Goal: Task Accomplishment & Management: Manage account settings

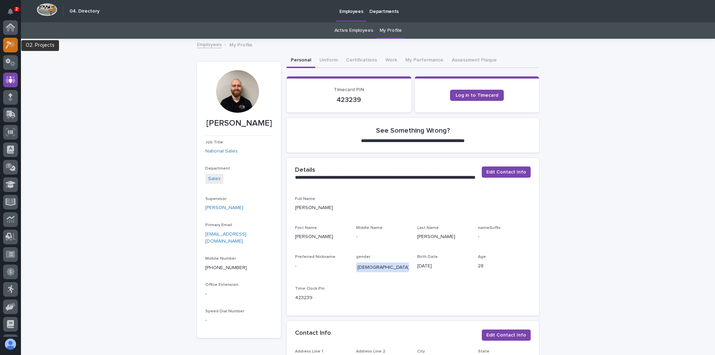
click at [12, 42] on icon at bounding box center [12, 44] width 6 height 7
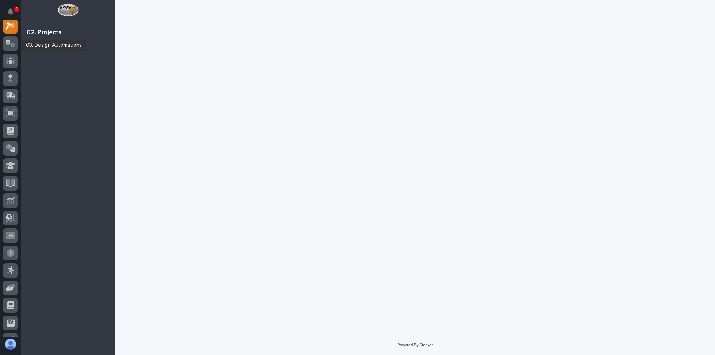
scroll to position [17, 0]
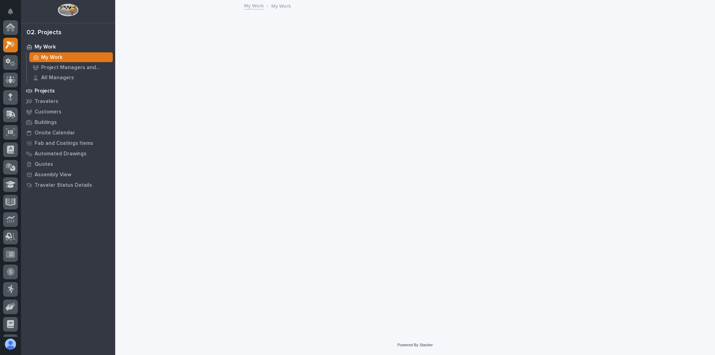
scroll to position [17, 0]
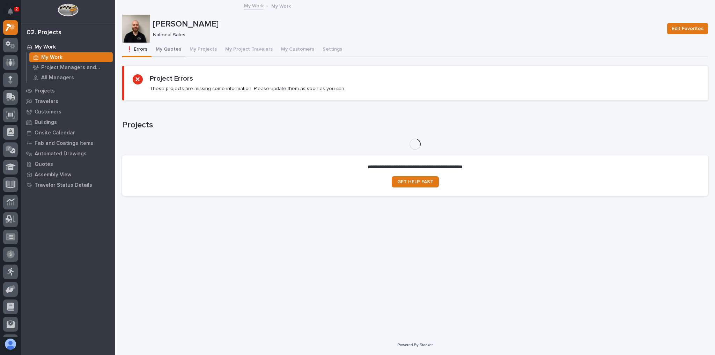
click at [160, 50] on button "My Quotes" at bounding box center [168, 50] width 34 height 15
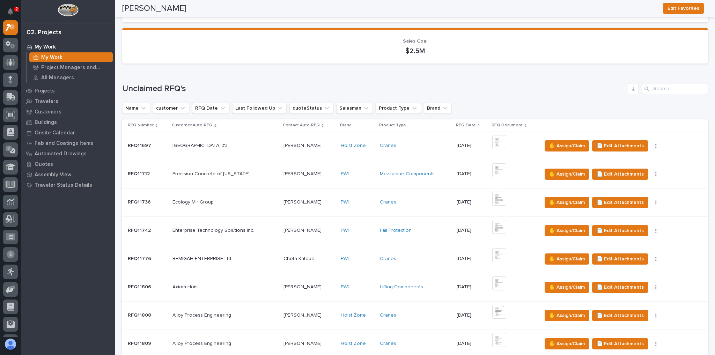
scroll to position [140, 0]
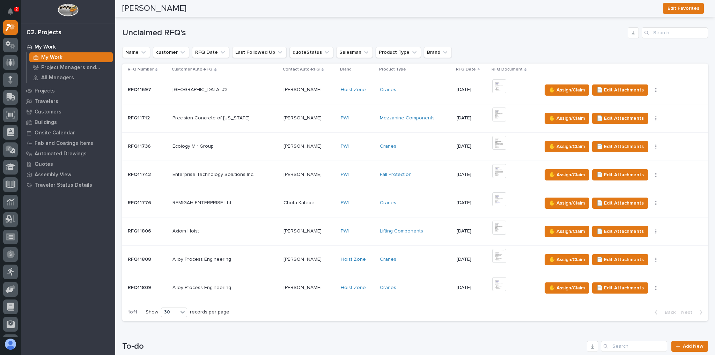
click at [260, 254] on div "Alloy Process Engineering Alloy Process Engineering" at bounding box center [224, 260] width 105 height 12
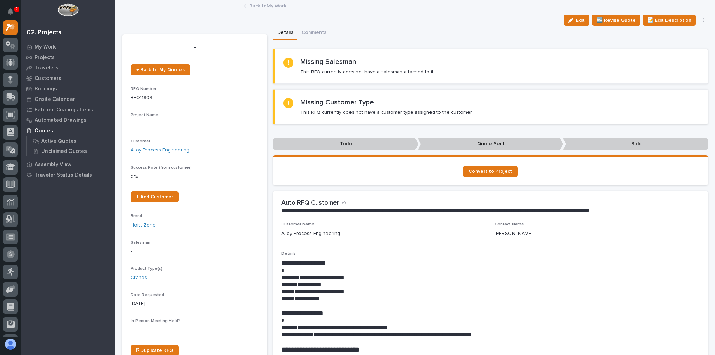
click at [249, 4] on link "Back to My Work" at bounding box center [267, 5] width 37 height 8
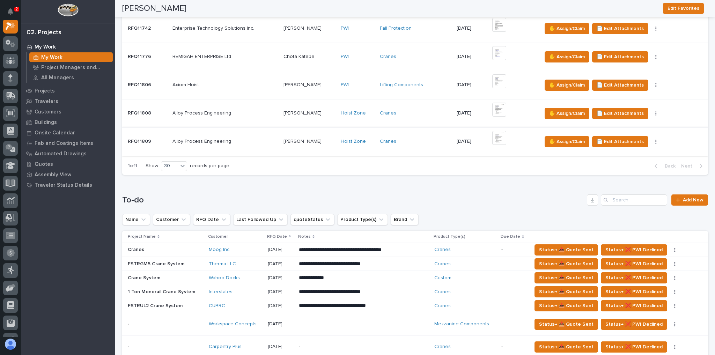
scroll to position [279, 0]
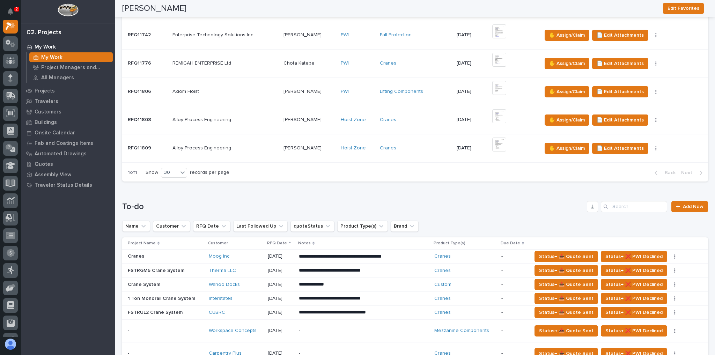
click at [264, 150] on div "Alloy Process Engineering Alloy Process Engineering" at bounding box center [224, 148] width 105 height 12
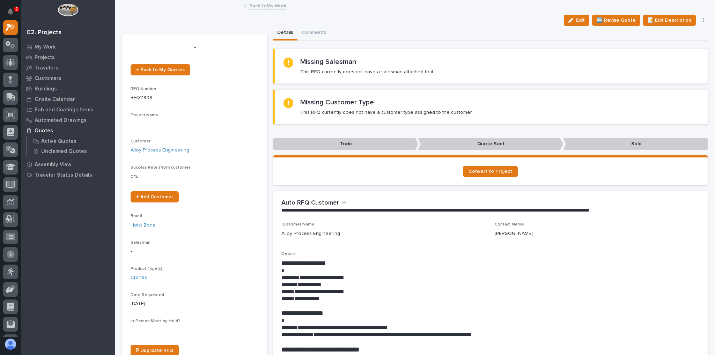
click at [700, 21] on button "button" at bounding box center [703, 20] width 10 height 5
click at [681, 42] on button "✋ Assign/Claim" at bounding box center [673, 45] width 62 height 11
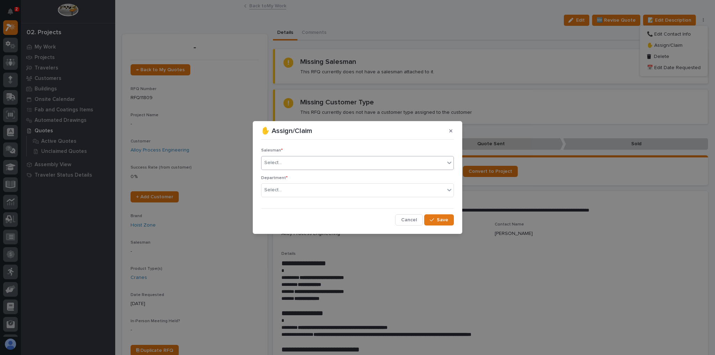
click at [302, 161] on div "Select..." at bounding box center [352, 163] width 183 height 12
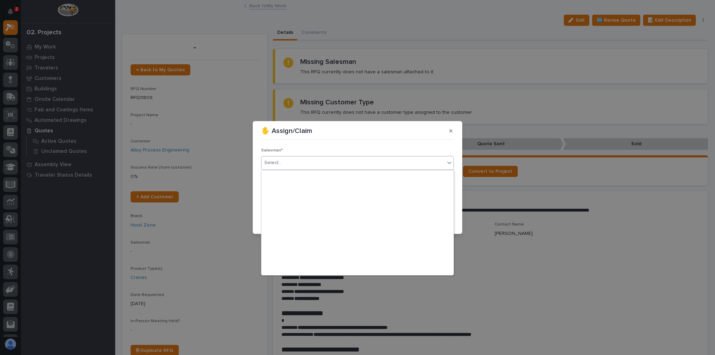
scroll to position [151, 0]
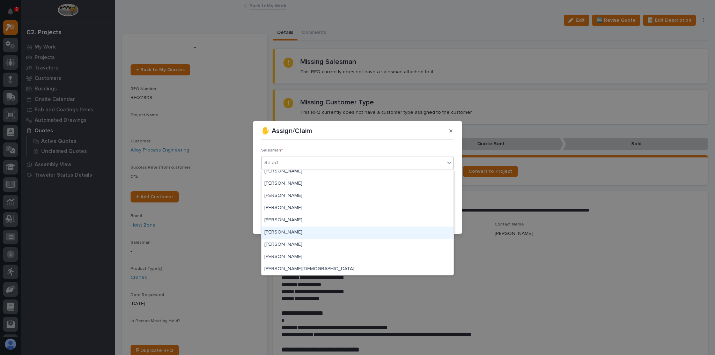
click at [294, 230] on div "[PERSON_NAME]" at bounding box center [357, 232] width 192 height 12
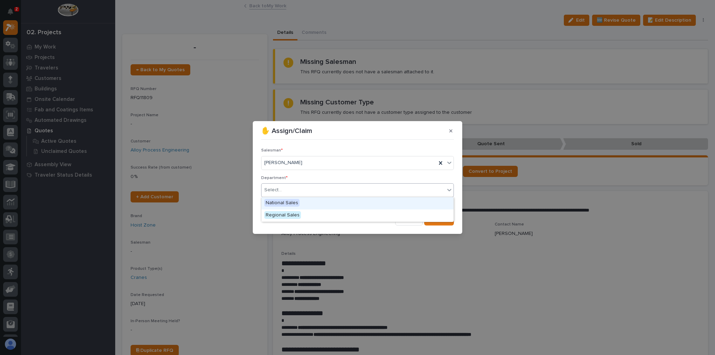
click at [307, 187] on div "Select..." at bounding box center [352, 190] width 183 height 12
click at [308, 203] on div "National Sales" at bounding box center [357, 203] width 192 height 12
click at [438, 215] on button "Save" at bounding box center [439, 219] width 30 height 11
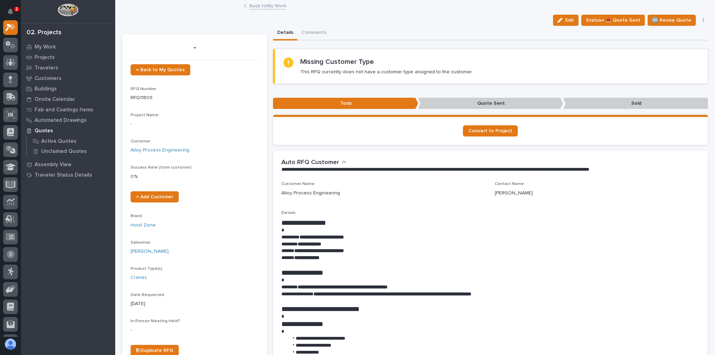
click at [271, 8] on link "Back to My Work" at bounding box center [267, 5] width 37 height 8
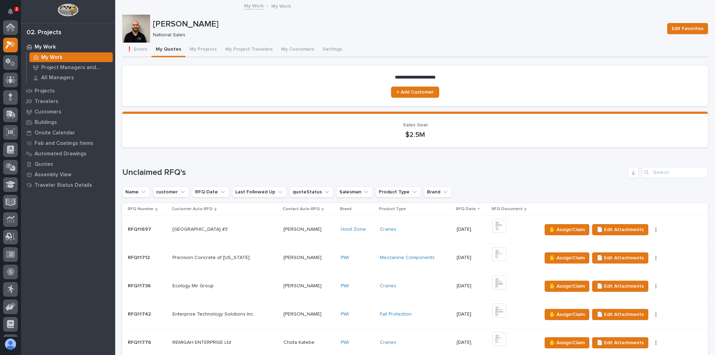
scroll to position [19, 0]
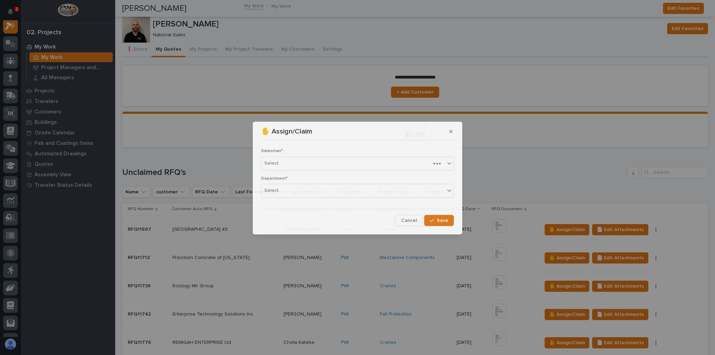
scroll to position [140, 0]
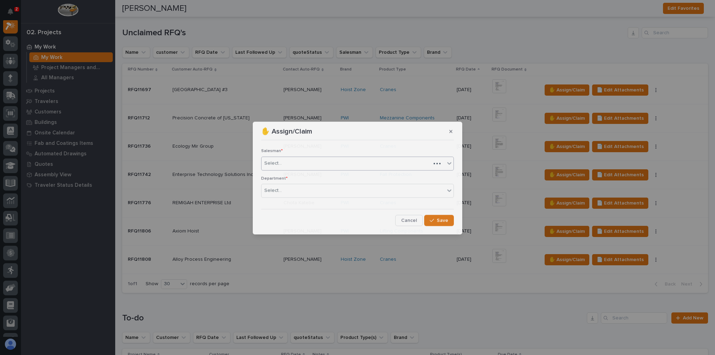
click at [366, 169] on div "Select..." at bounding box center [357, 163] width 193 height 14
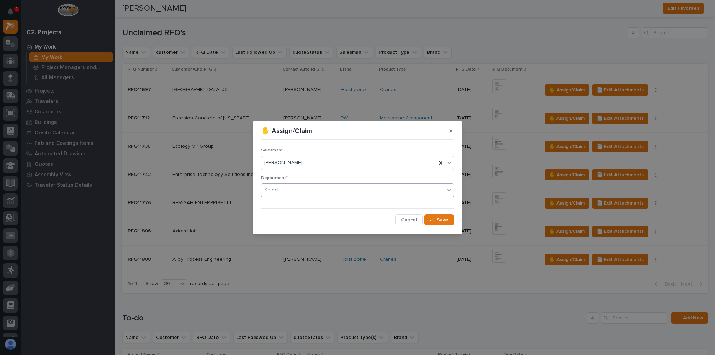
click at [285, 193] on div "Select..." at bounding box center [352, 190] width 183 height 12
click at [287, 201] on span "National Sales" at bounding box center [281, 203] width 35 height 8
click at [445, 217] on span "Save" at bounding box center [442, 220] width 12 height 6
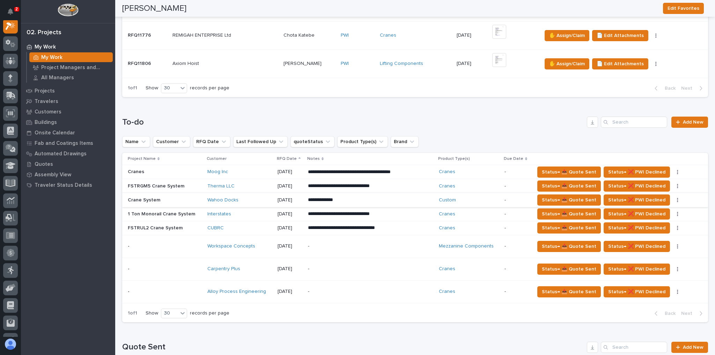
scroll to position [335, 0]
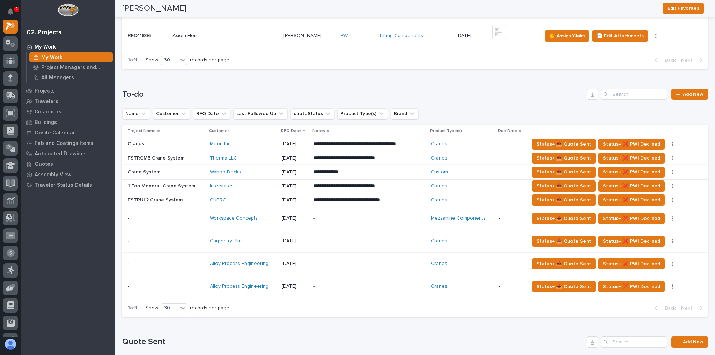
click at [317, 238] on p "-" at bounding box center [369, 241] width 112 height 6
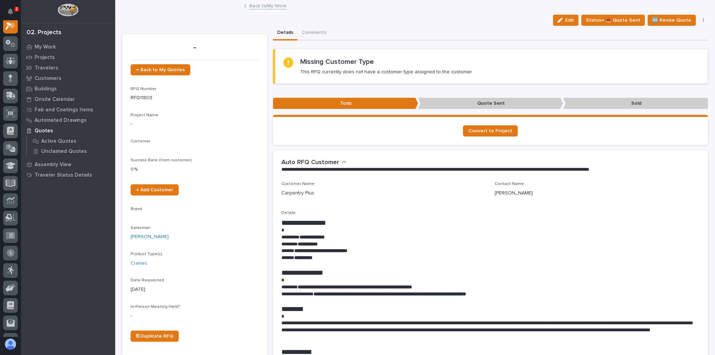
scroll to position [17, 0]
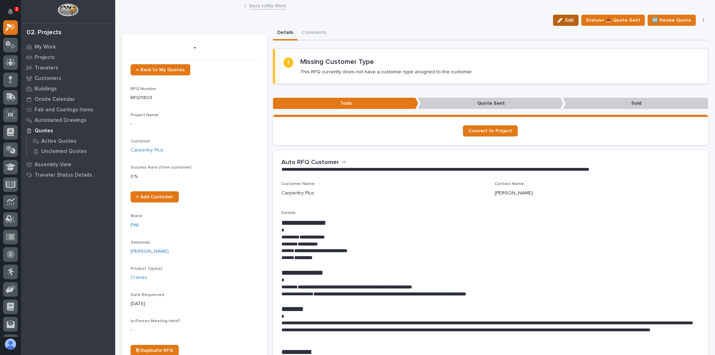
click at [569, 19] on span "Edit" at bounding box center [569, 20] width 9 height 6
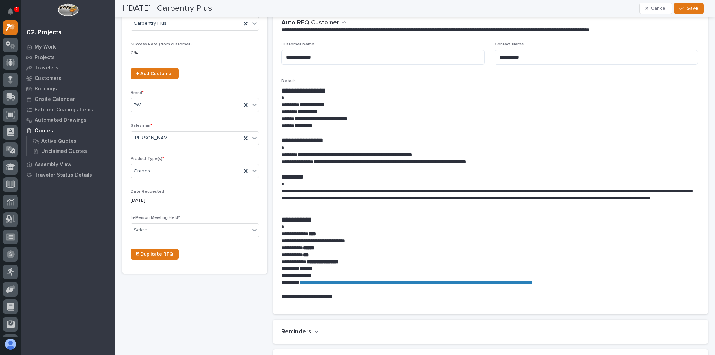
scroll to position [251, 0]
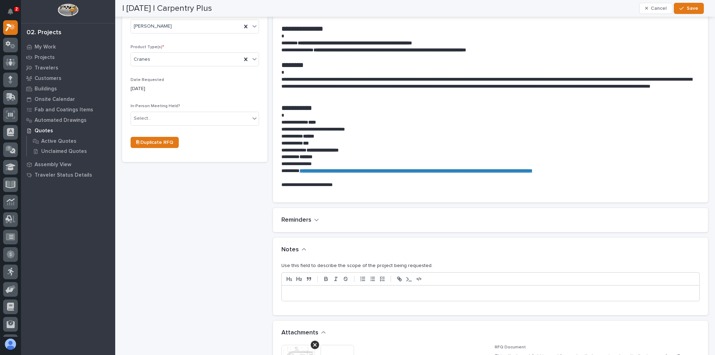
click at [320, 287] on div at bounding box center [491, 292] width 418 height 15
click at [373, 296] on div "**********" at bounding box center [491, 292] width 418 height 15
click at [681, 7] on icon "button" at bounding box center [681, 8] width 4 height 5
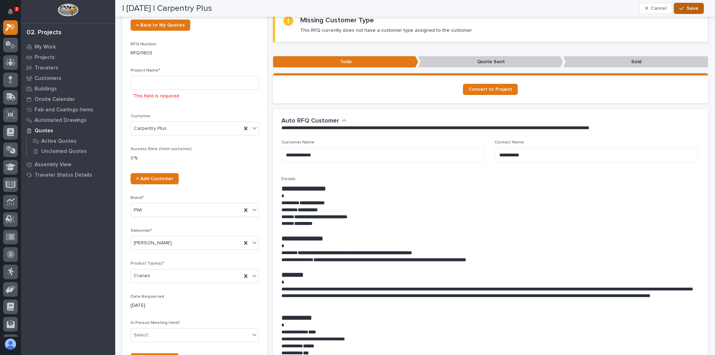
scroll to position [0, 0]
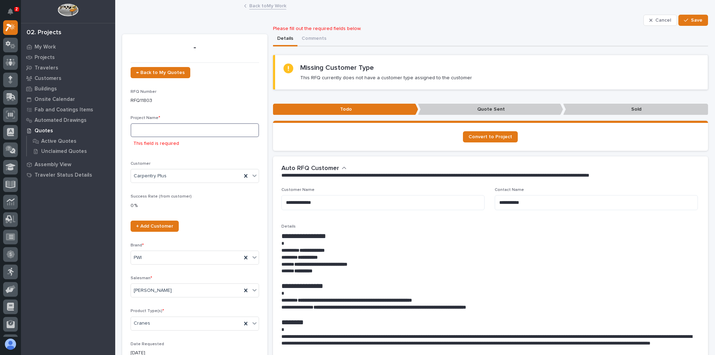
click at [151, 129] on input at bounding box center [194, 130] width 128 height 14
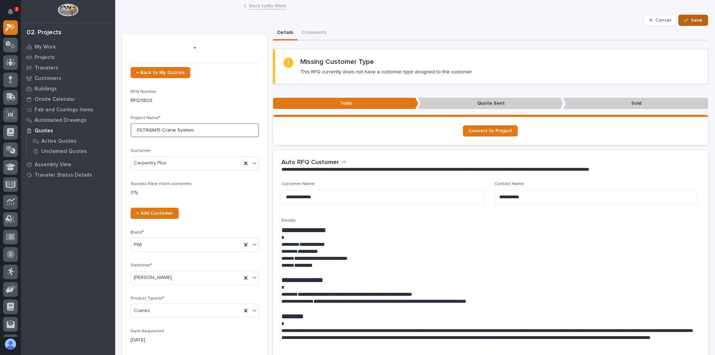
type input "FSTRGM15 Crane System"
click at [678, 22] on button "Save" at bounding box center [693, 20] width 30 height 11
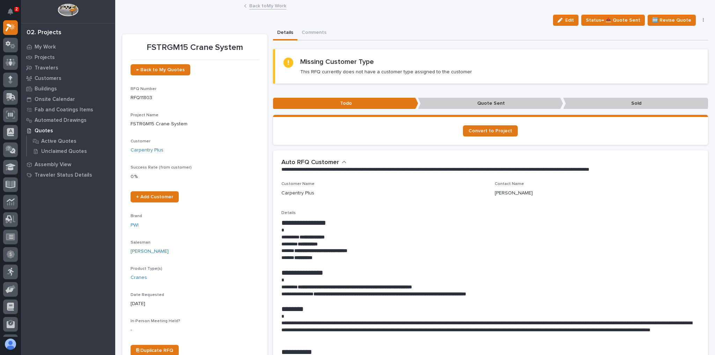
click at [266, 8] on link "Back to My Work" at bounding box center [267, 5] width 37 height 8
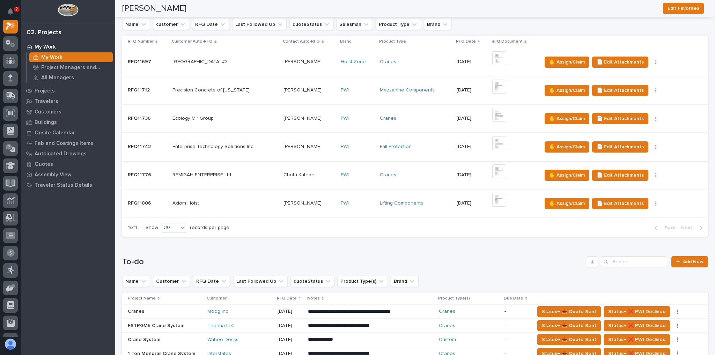
scroll to position [279, 0]
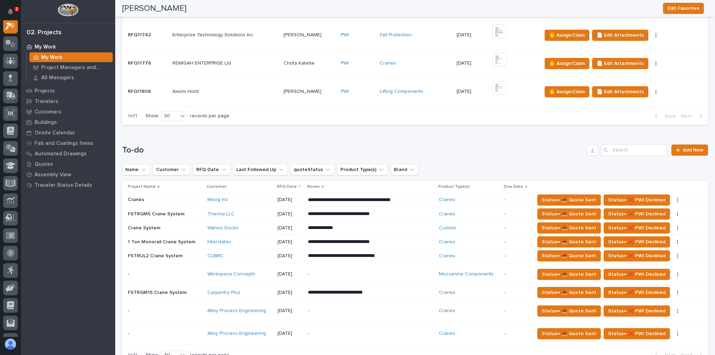
click at [246, 92] on p at bounding box center [224, 92] width 105 height 6
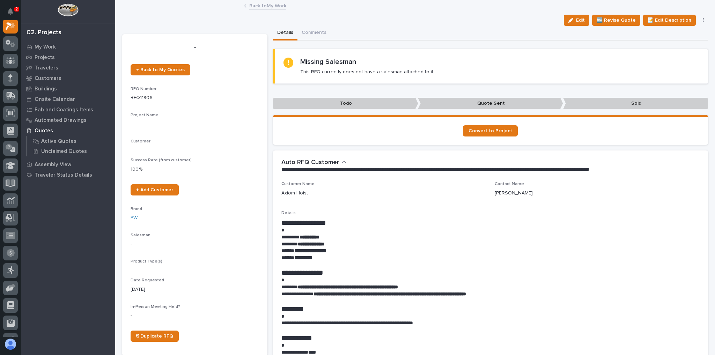
scroll to position [17, 0]
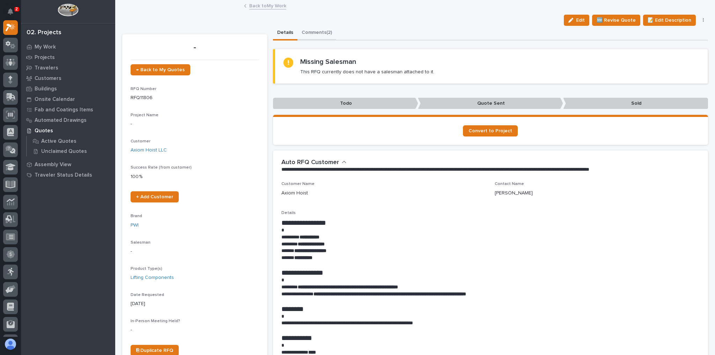
click at [318, 28] on button "Comments (2)" at bounding box center [316, 33] width 39 height 15
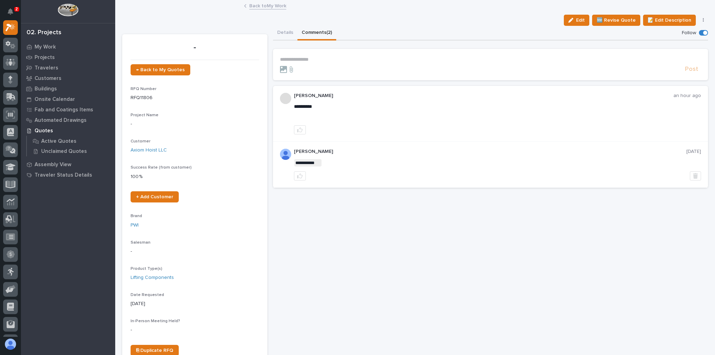
click at [277, 5] on link "Back to My Work" at bounding box center [267, 5] width 37 height 8
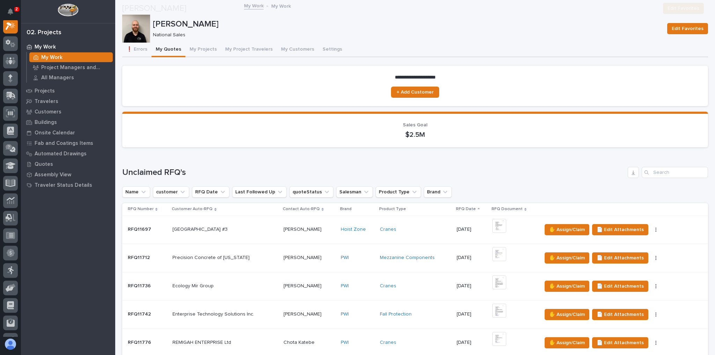
scroll to position [279, 0]
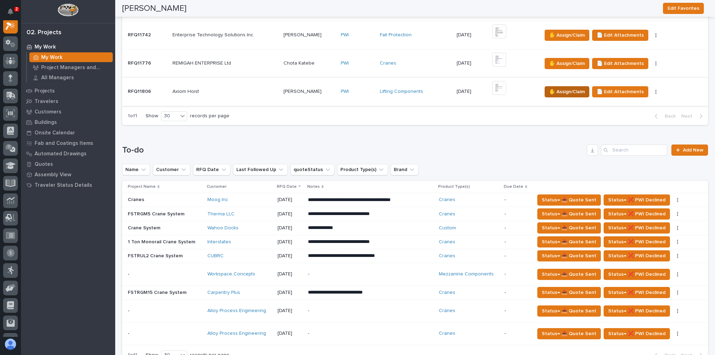
click at [554, 94] on span "✋ Assign/Claim" at bounding box center [567, 92] width 36 height 8
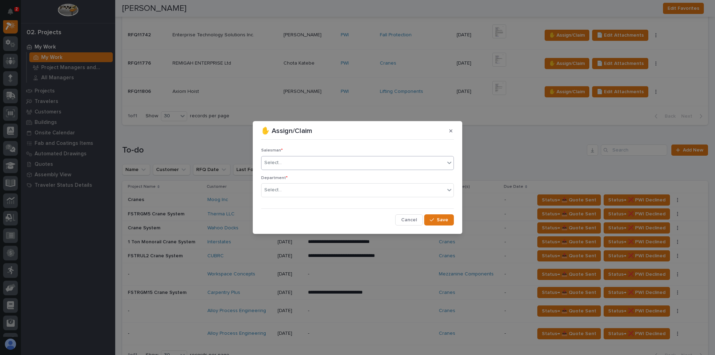
click at [271, 162] on div "Select..." at bounding box center [272, 162] width 17 height 7
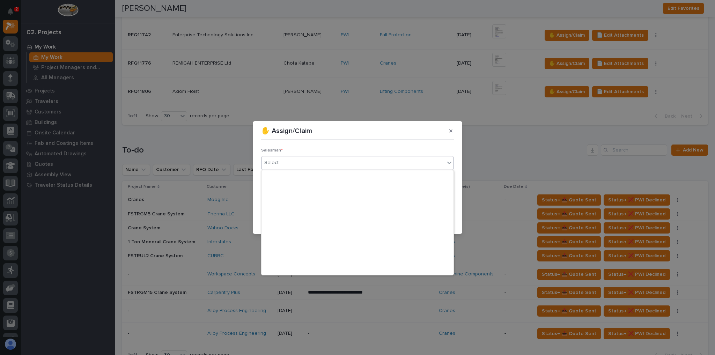
scroll to position [151, 0]
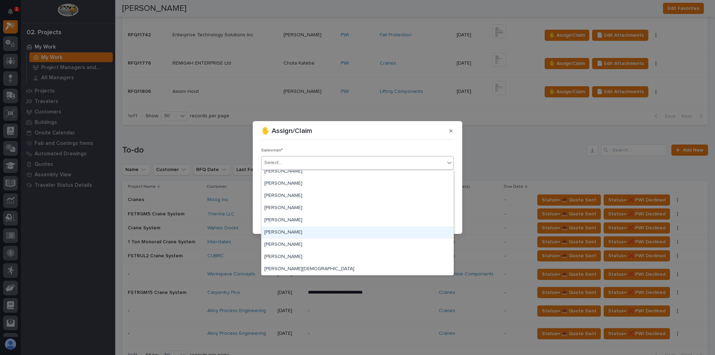
click at [300, 233] on div "[PERSON_NAME]" at bounding box center [357, 232] width 192 height 12
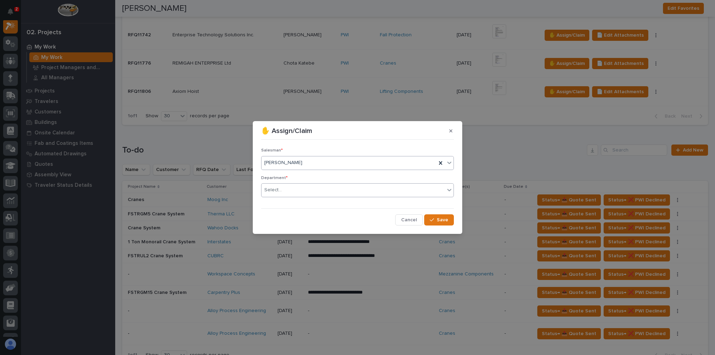
click at [296, 187] on div "Select..." at bounding box center [352, 190] width 183 height 12
click at [298, 204] on div "National Sales" at bounding box center [357, 203] width 192 height 12
click at [440, 218] on span "Save" at bounding box center [442, 220] width 12 height 6
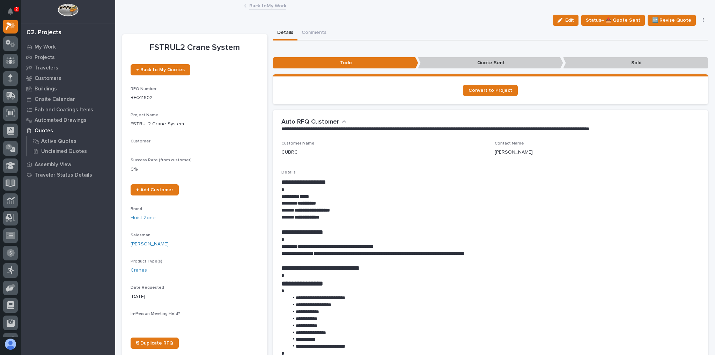
scroll to position [17, 0]
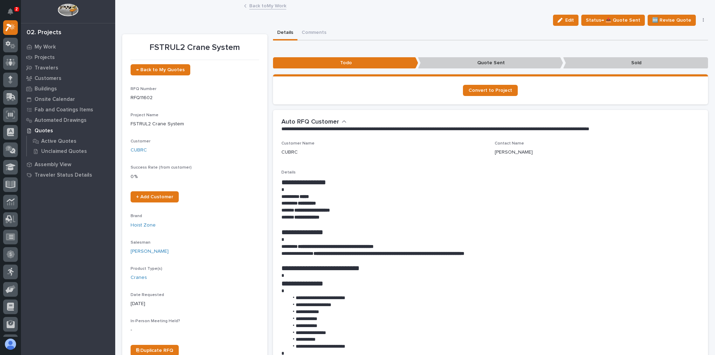
click at [262, 6] on link "Back to My Work" at bounding box center [267, 5] width 37 height 8
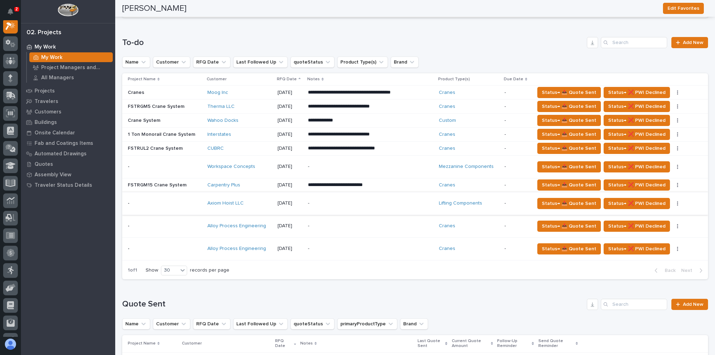
scroll to position [363, 0]
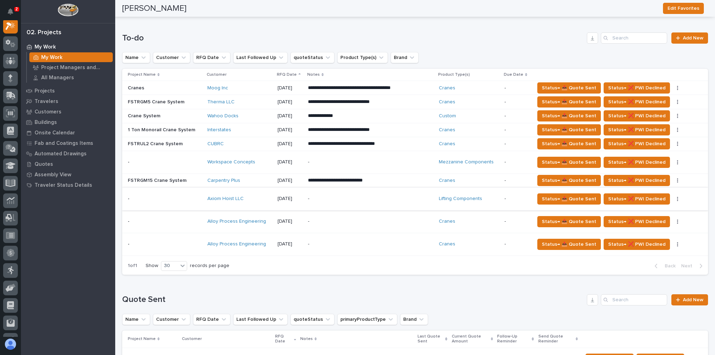
click at [676, 196] on icon "button" at bounding box center [676, 198] width 1 height 5
click at [343, 196] on p "-" at bounding box center [369, 199] width 122 height 6
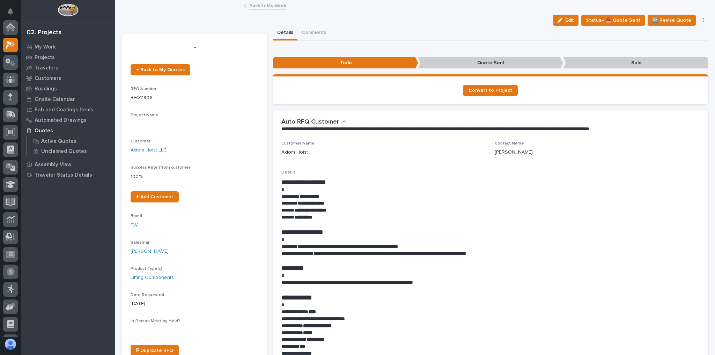
scroll to position [17, 0]
click at [702, 19] on button "button" at bounding box center [703, 20] width 10 height 5
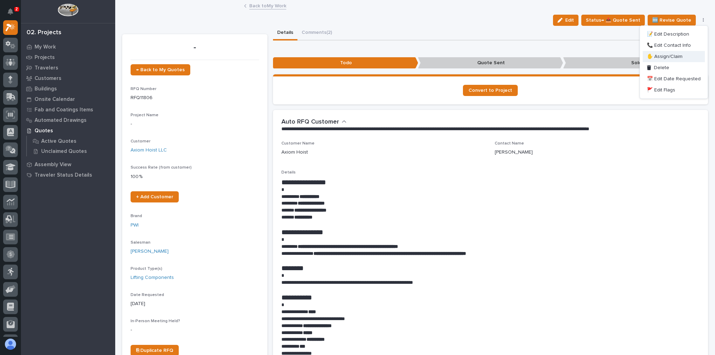
click at [672, 56] on span "✋ Assign/Claim" at bounding box center [664, 56] width 36 height 8
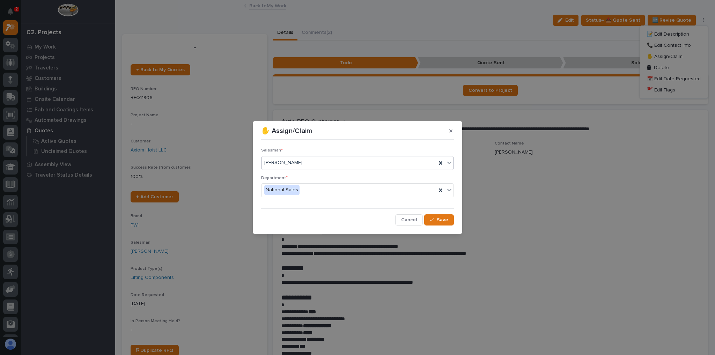
click at [315, 167] on div "[PERSON_NAME]" at bounding box center [348, 163] width 175 height 12
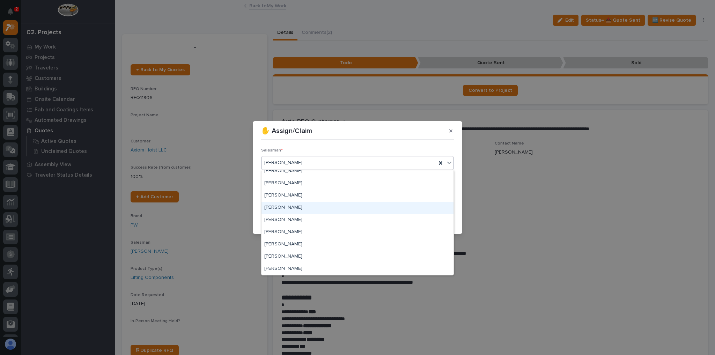
scroll to position [151, 0]
click at [524, 179] on div "✋ Assign/Claim Salesman * option Sam Whitehead focused, 16 of 21. 21 results av…" at bounding box center [357, 177] width 715 height 355
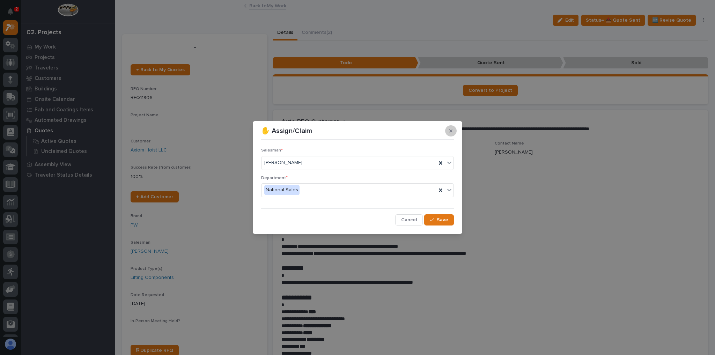
click at [451, 132] on icon "button" at bounding box center [450, 130] width 3 height 5
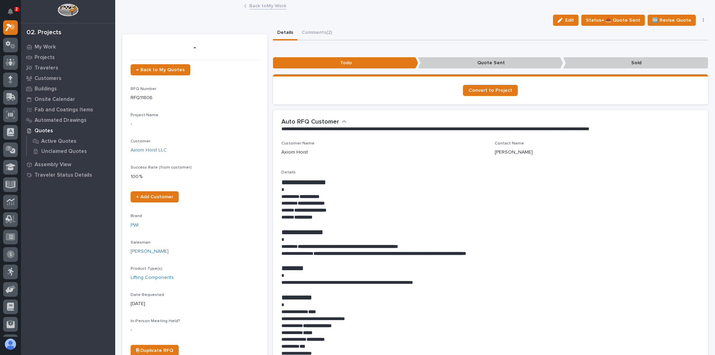
click at [267, 4] on link "Back to My Work" at bounding box center [267, 5] width 37 height 8
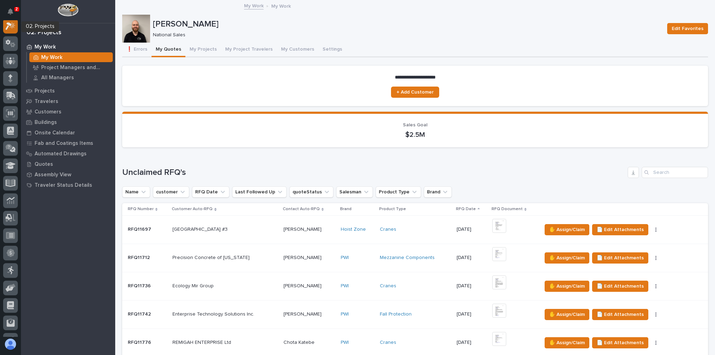
click at [15, 27] on icon at bounding box center [11, 26] width 10 height 8
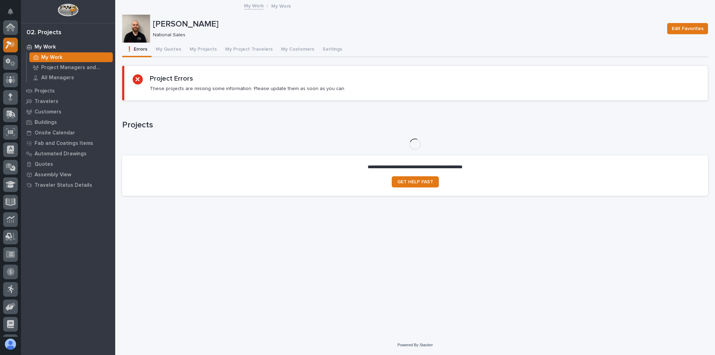
scroll to position [17, 0]
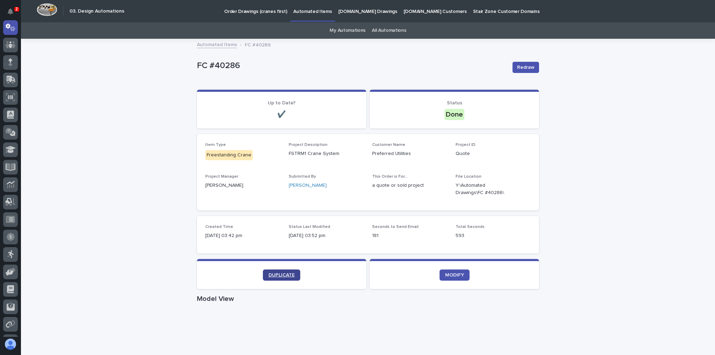
click at [287, 275] on span "DUPLICATE" at bounding box center [281, 274] width 26 height 5
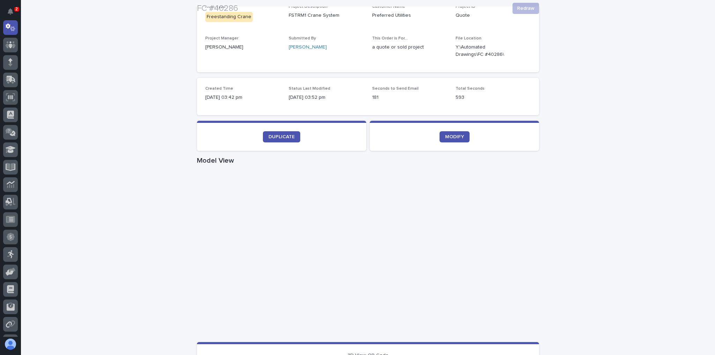
scroll to position [140, 0]
